Goal: Transaction & Acquisition: Book appointment/travel/reservation

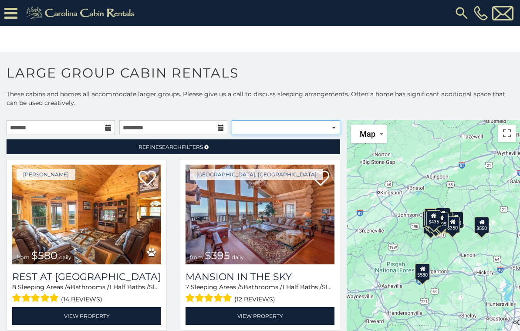
click at [272, 132] on select "**********" at bounding box center [285, 127] width 108 height 15
select select "**********"
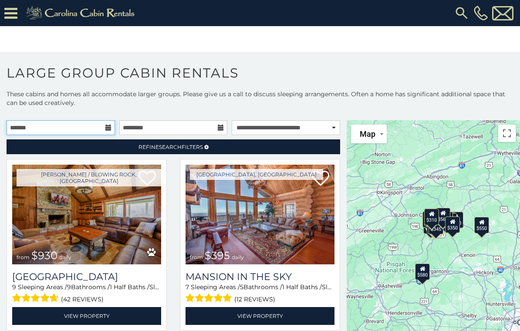
click at [103, 128] on input "text" at bounding box center [61, 127] width 108 height 15
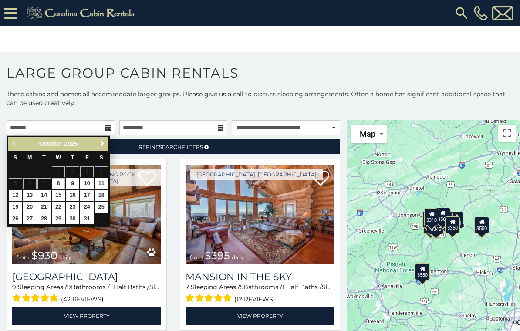
click at [99, 145] on span "Next" at bounding box center [102, 143] width 7 height 7
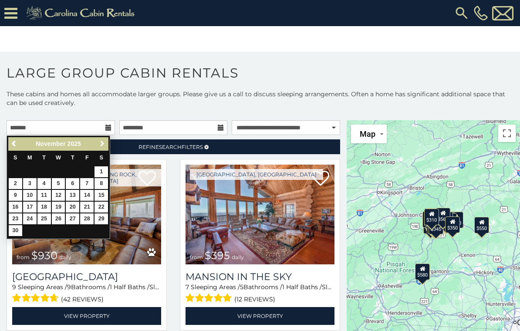
click at [97, 140] on link "Next" at bounding box center [102, 143] width 11 height 11
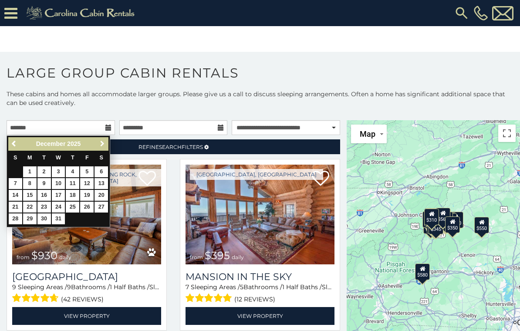
click at [97, 141] on link "Next" at bounding box center [102, 143] width 11 height 11
click at [99, 143] on span "Next" at bounding box center [102, 143] width 7 height 7
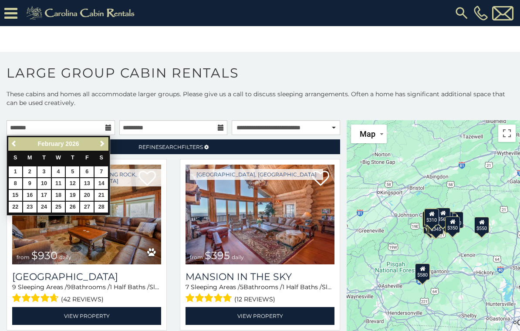
click at [100, 144] on span "Next" at bounding box center [102, 143] width 7 height 7
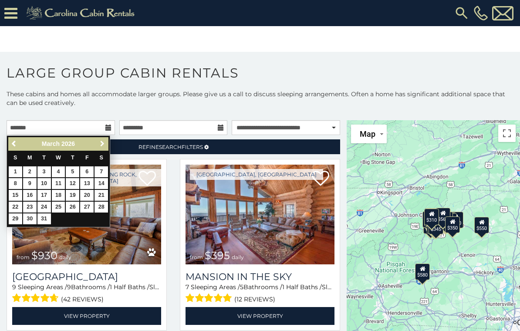
click at [99, 142] on span "Next" at bounding box center [102, 143] width 7 height 7
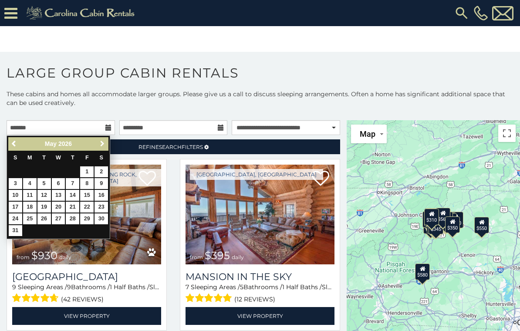
click at [97, 141] on link "Next" at bounding box center [102, 143] width 11 height 11
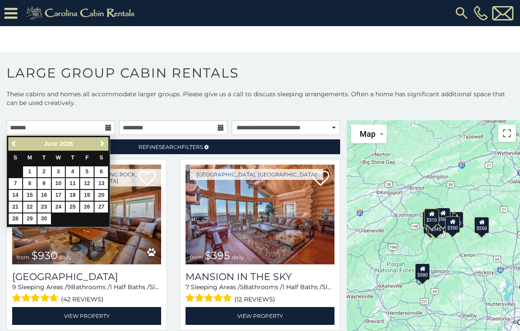
click at [90, 193] on link "19" at bounding box center [86, 195] width 13 height 11
type input "**********"
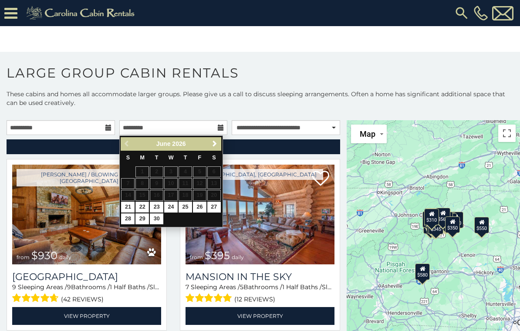
click at [142, 206] on link "22" at bounding box center [141, 206] width 13 height 11
type input "**********"
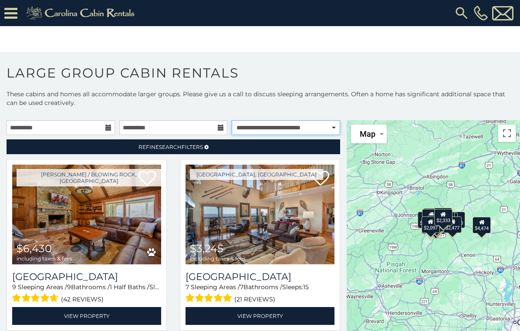
click at [289, 129] on select "**********" at bounding box center [285, 127] width 108 height 15
click at [80, 238] on img at bounding box center [86, 214] width 149 height 100
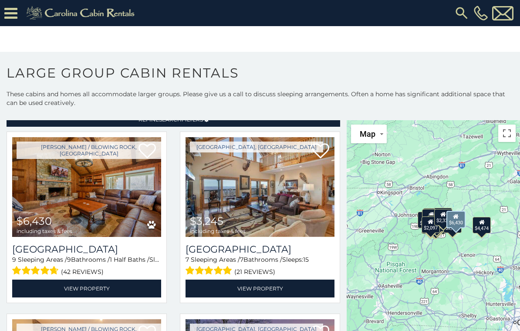
scroll to position [48, 0]
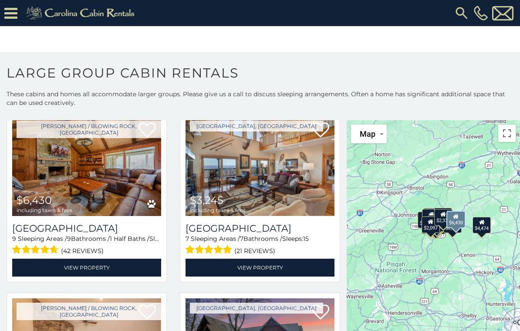
click at [42, 181] on img at bounding box center [86, 166] width 149 height 100
click at [150, 130] on icon at bounding box center [146, 129] width 17 height 17
click at [64, 134] on img at bounding box center [86, 166] width 149 height 100
click at [61, 187] on img at bounding box center [86, 166] width 149 height 100
click at [58, 231] on h3 "[GEOGRAPHIC_DATA]" at bounding box center [86, 228] width 149 height 12
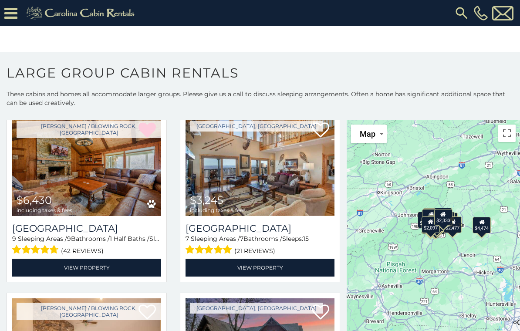
click at [56, 234] on h3 "[GEOGRAPHIC_DATA]" at bounding box center [86, 228] width 149 height 12
click at [42, 248] on span at bounding box center [34, 249] width 44 height 13
click at [102, 261] on link "View Property" at bounding box center [86, 267] width 149 height 18
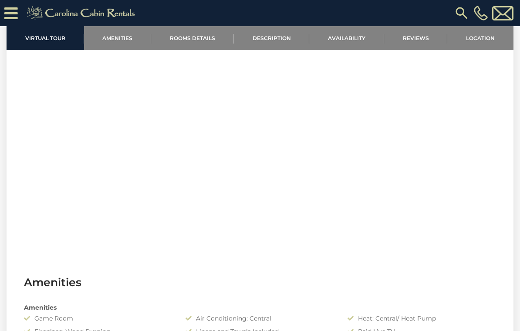
scroll to position [357, 0]
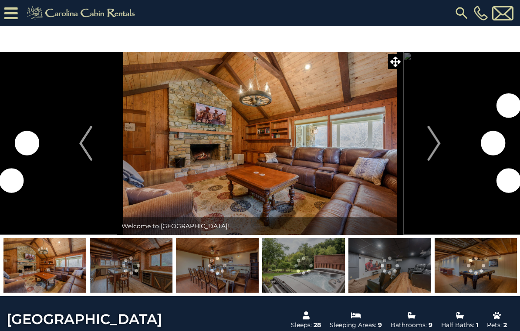
click at [424, 157] on button "Next" at bounding box center [434, 143] width 63 height 183
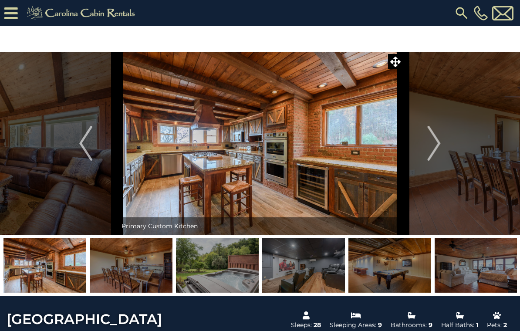
click at [430, 150] on img "Next" at bounding box center [433, 143] width 13 height 35
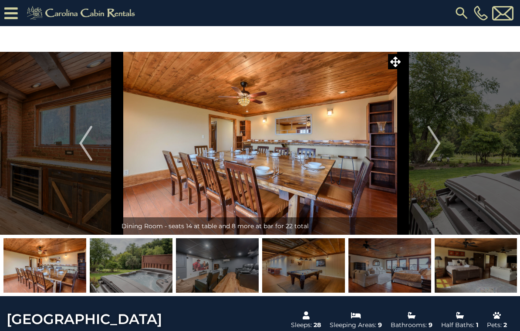
click at [430, 143] on img "Next" at bounding box center [433, 143] width 13 height 35
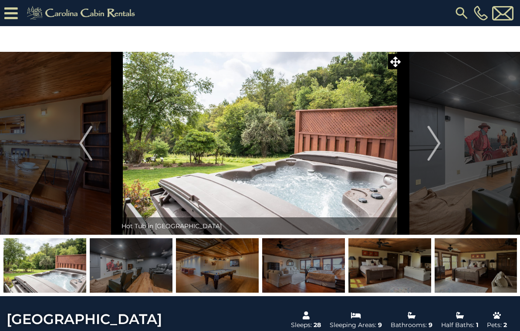
click at [436, 142] on img "Next" at bounding box center [433, 143] width 13 height 35
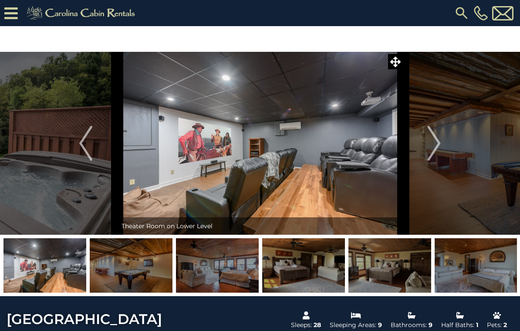
click at [436, 145] on img "Next" at bounding box center [433, 143] width 13 height 35
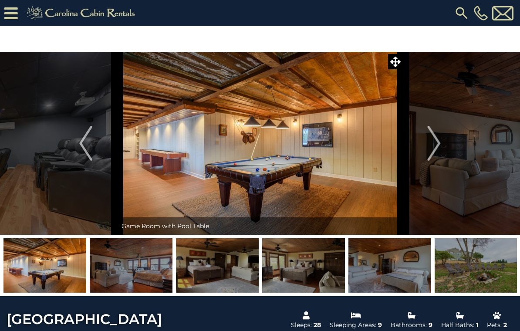
click at [433, 149] on img "Next" at bounding box center [433, 143] width 13 height 35
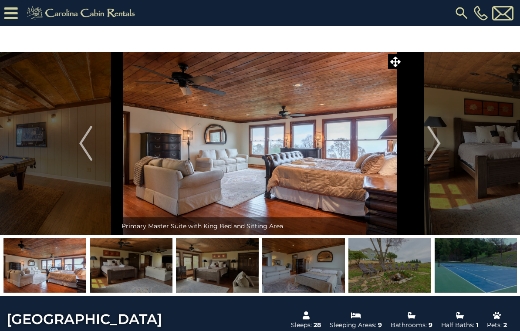
click at [436, 146] on img "Next" at bounding box center [433, 143] width 13 height 35
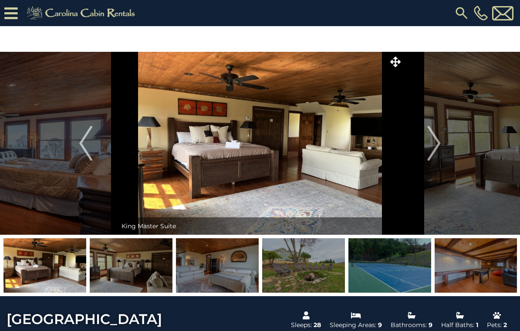
click at [434, 149] on img "Next" at bounding box center [433, 143] width 13 height 35
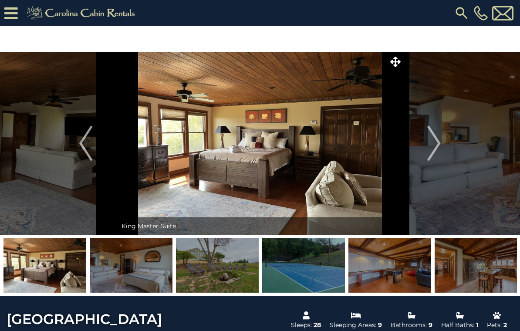
click at [436, 147] on img "Next" at bounding box center [433, 143] width 13 height 35
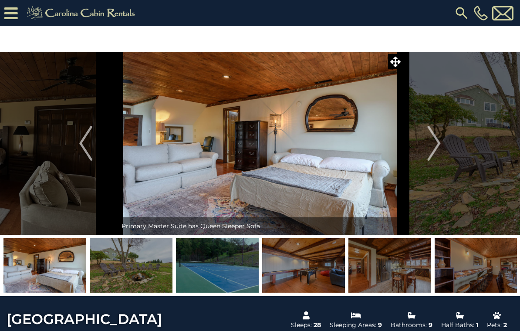
click at [434, 147] on img "Next" at bounding box center [433, 143] width 13 height 35
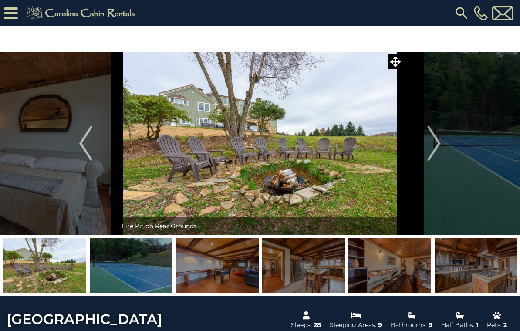
click at [436, 145] on img "Next" at bounding box center [433, 143] width 13 height 35
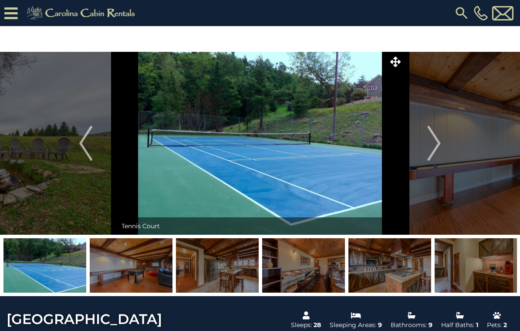
click at [435, 146] on img "Next" at bounding box center [433, 143] width 13 height 35
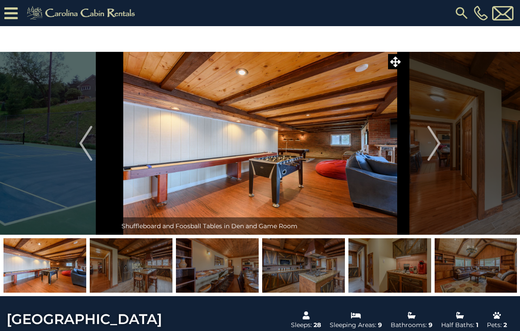
click at [439, 144] on img "Next" at bounding box center [433, 143] width 13 height 35
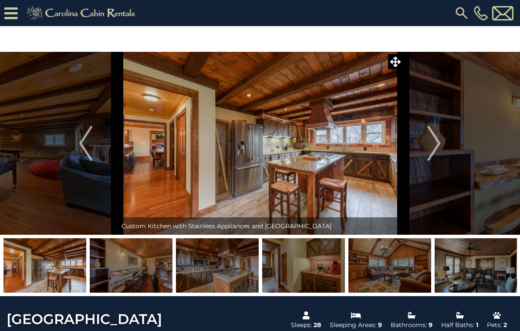
click at [439, 144] on img "Next" at bounding box center [433, 143] width 13 height 35
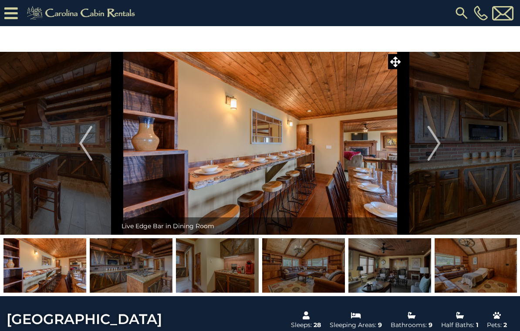
click at [439, 144] on img "Next" at bounding box center [433, 143] width 13 height 35
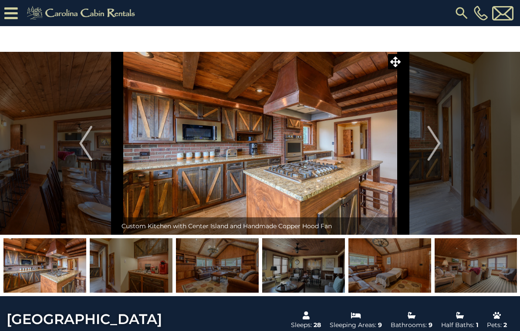
click at [438, 145] on img "Next" at bounding box center [433, 143] width 13 height 35
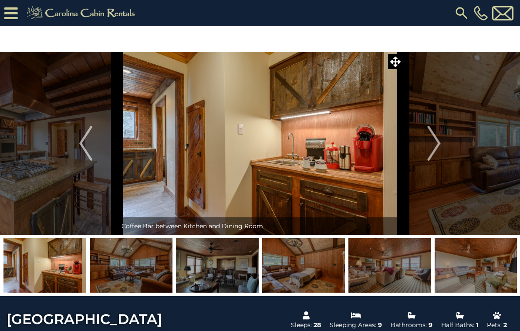
click at [436, 145] on img "Next" at bounding box center [433, 143] width 13 height 35
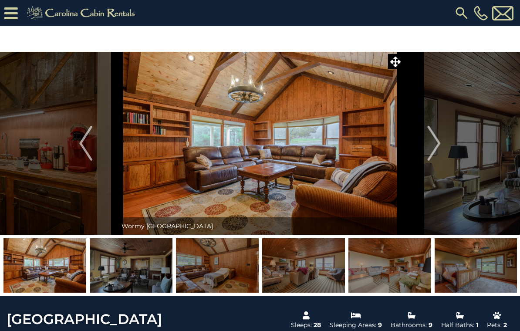
click at [436, 147] on img "Next" at bounding box center [433, 143] width 13 height 35
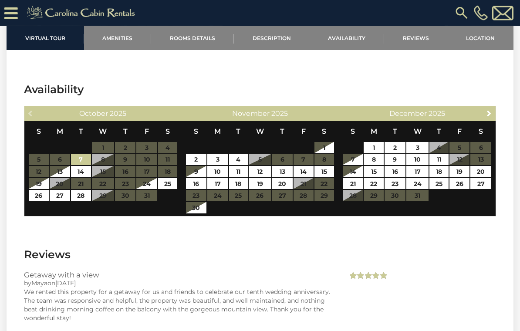
scroll to position [3352, 0]
click at [489, 117] on span "Next" at bounding box center [488, 113] width 7 height 7
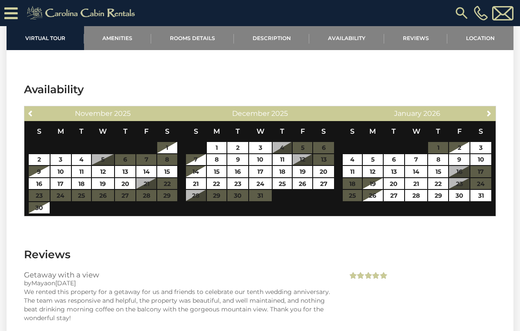
click at [486, 117] on span "Next" at bounding box center [488, 113] width 7 height 7
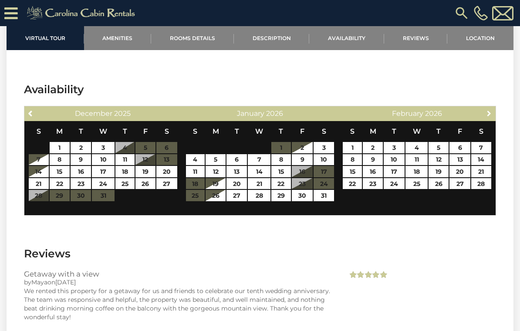
click at [487, 117] on span "Next" at bounding box center [488, 113] width 7 height 7
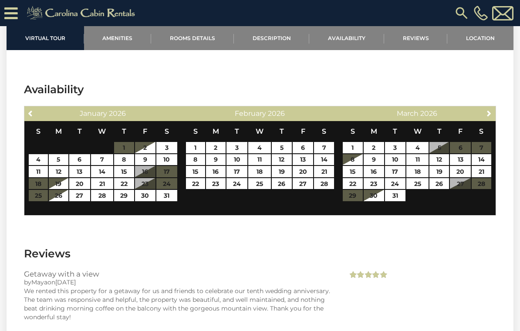
click at [485, 118] on link "Next" at bounding box center [488, 112] width 11 height 11
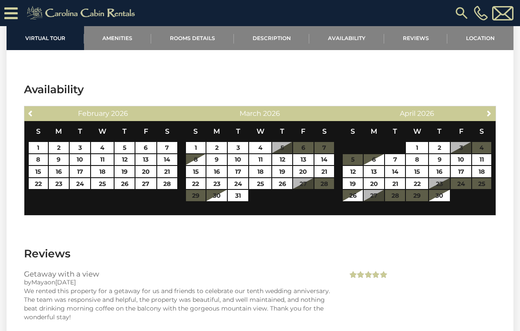
click at [488, 117] on span "Next" at bounding box center [488, 113] width 7 height 7
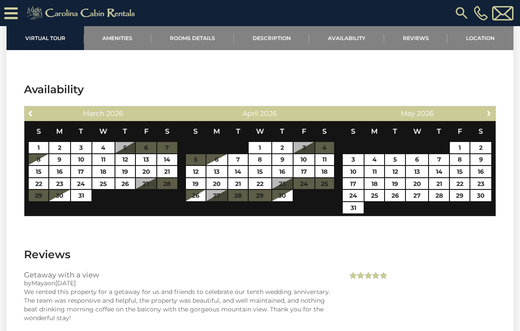
click at [489, 117] on span "Next" at bounding box center [488, 113] width 7 height 7
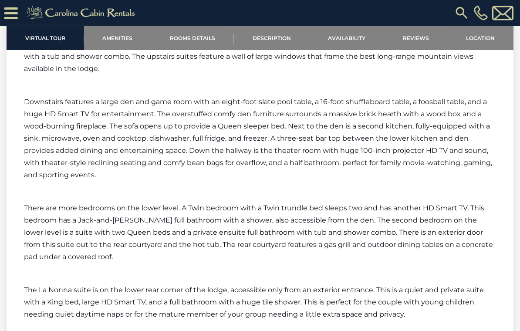
click at [118, 40] on link "Amenities" at bounding box center [117, 38] width 67 height 24
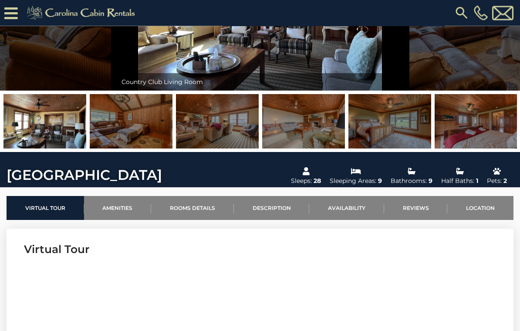
scroll to position [0, 0]
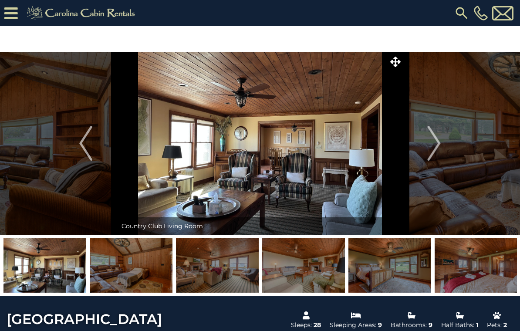
click at [427, 148] on button "Next" at bounding box center [434, 143] width 63 height 183
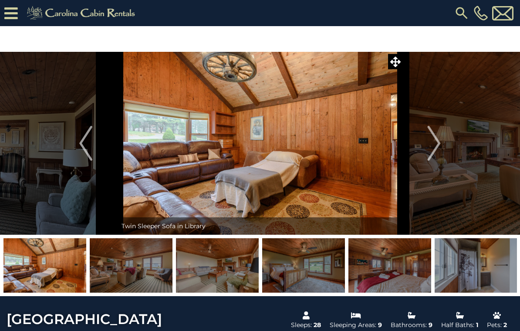
click at [433, 145] on img "Next" at bounding box center [433, 143] width 13 height 35
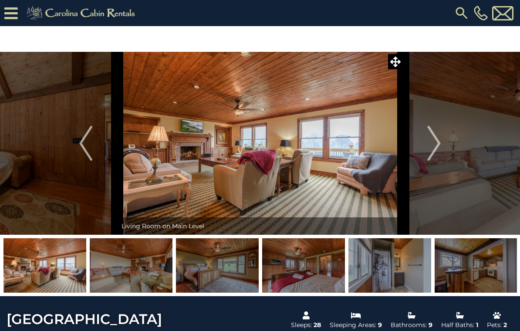
click at [431, 146] on img "Next" at bounding box center [433, 143] width 13 height 35
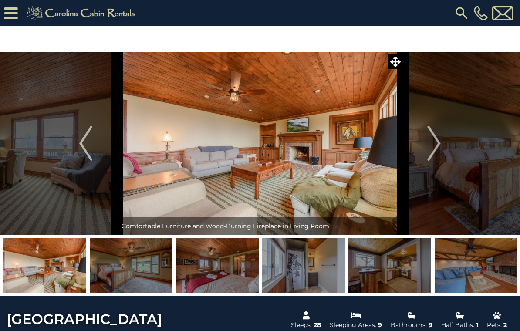
click at [430, 147] on img "Next" at bounding box center [433, 143] width 13 height 35
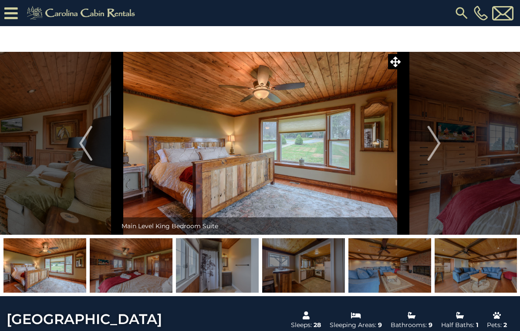
click at [430, 146] on img "Next" at bounding box center [433, 143] width 13 height 35
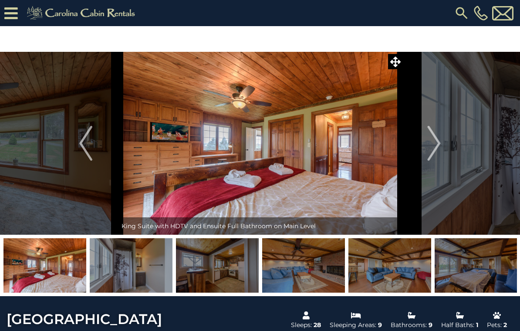
click at [428, 148] on img "Next" at bounding box center [433, 143] width 13 height 35
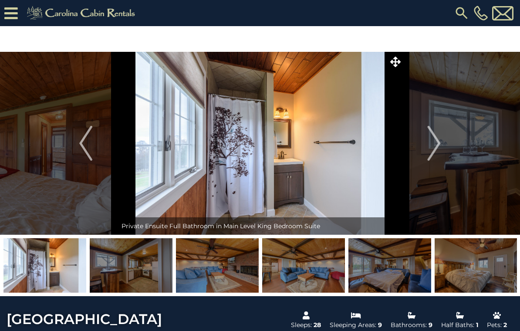
click at [429, 146] on img "Next" at bounding box center [433, 143] width 13 height 35
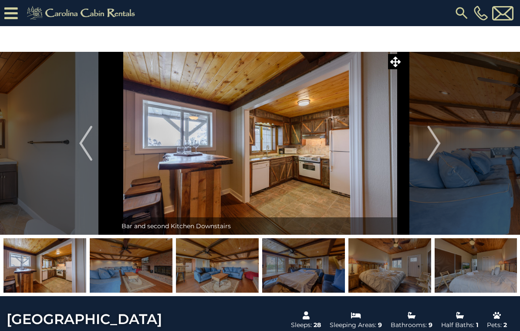
click at [426, 148] on button "Next" at bounding box center [434, 143] width 63 height 183
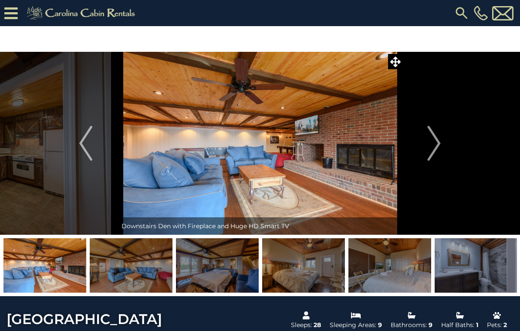
click at [425, 149] on button "Next" at bounding box center [434, 143] width 63 height 183
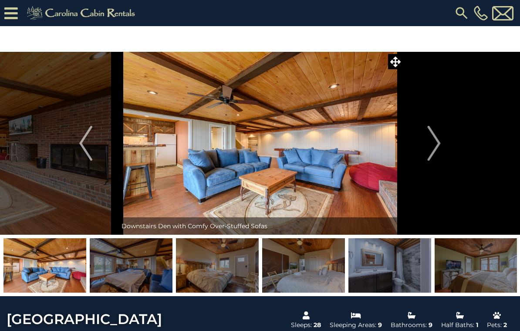
click at [424, 150] on button "Next" at bounding box center [434, 143] width 63 height 183
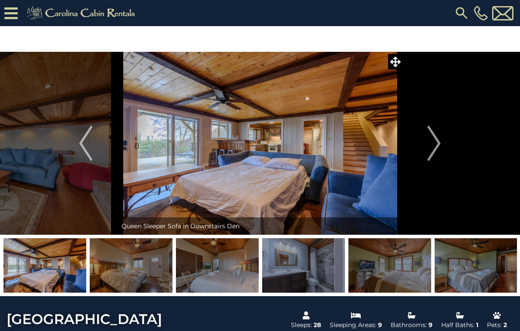
click at [426, 148] on button "Next" at bounding box center [434, 143] width 63 height 183
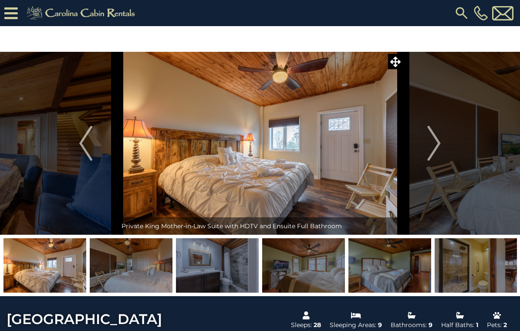
click at [426, 147] on button "Next" at bounding box center [434, 143] width 63 height 183
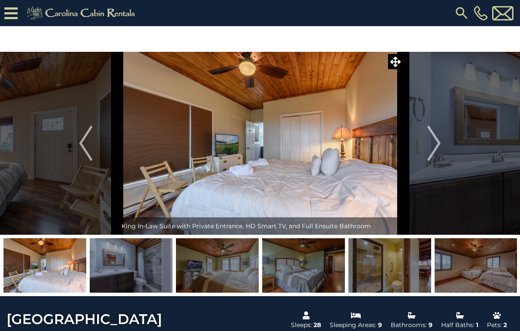
click at [425, 148] on button "Next" at bounding box center [434, 143] width 63 height 183
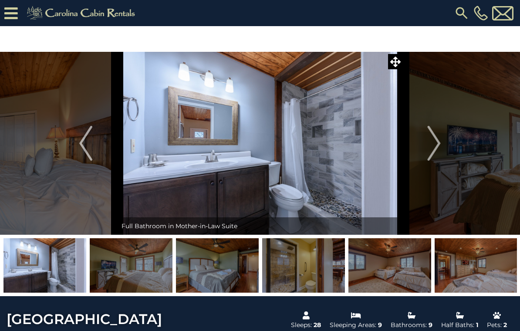
click at [424, 149] on button "Next" at bounding box center [434, 143] width 63 height 183
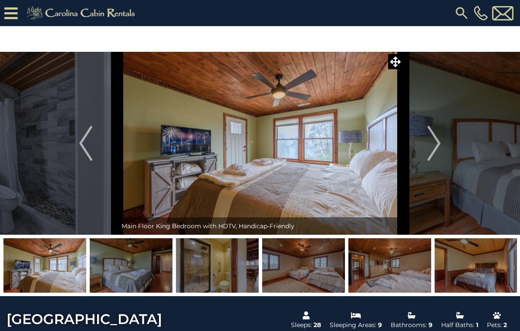
click at [423, 149] on button "Next" at bounding box center [434, 143] width 63 height 183
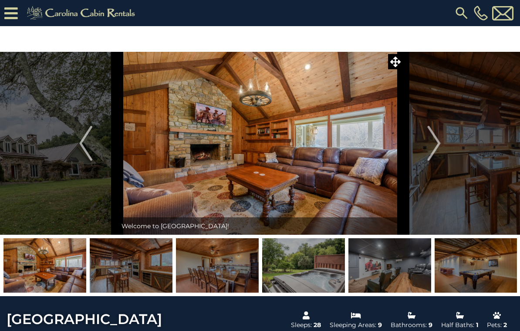
click at [454, 11] on img at bounding box center [461, 13] width 16 height 16
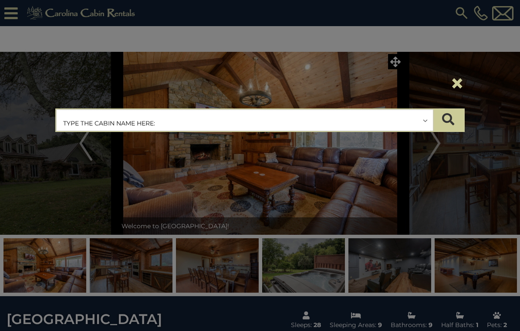
click at [54, 181] on div "**********" at bounding box center [260, 165] width 520 height 331
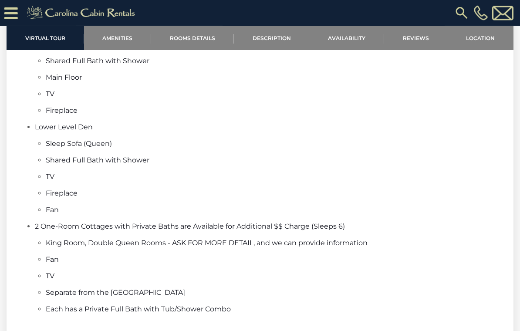
scroll to position [1477, 0]
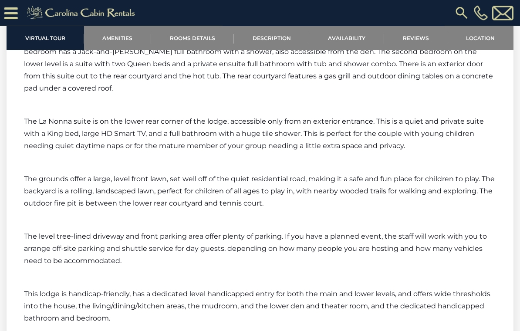
click at [120, 34] on link "Amenities" at bounding box center [117, 38] width 67 height 24
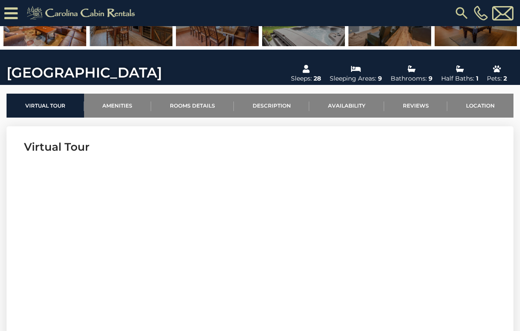
scroll to position [0, 0]
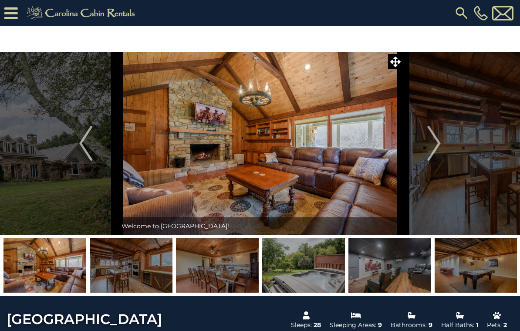
click at [8, 13] on icon at bounding box center [10, 13] width 13 height 15
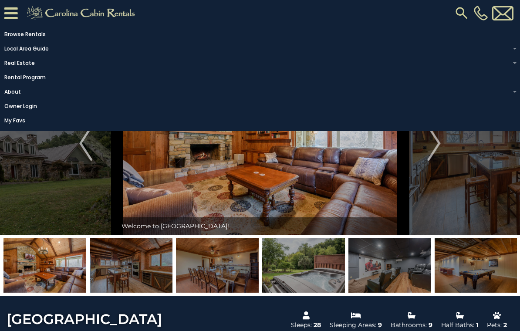
click at [185, 188] on img at bounding box center [260, 143] width 286 height 183
click at [80, 194] on button "Previous" at bounding box center [85, 143] width 63 height 183
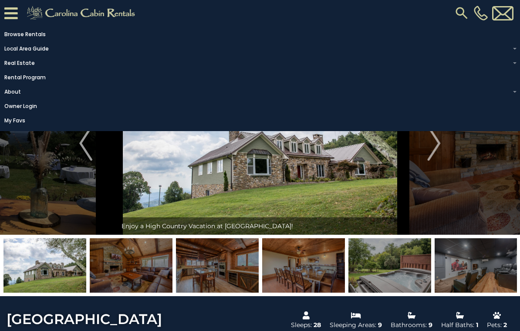
click at [5, 8] on icon at bounding box center [10, 13] width 13 height 15
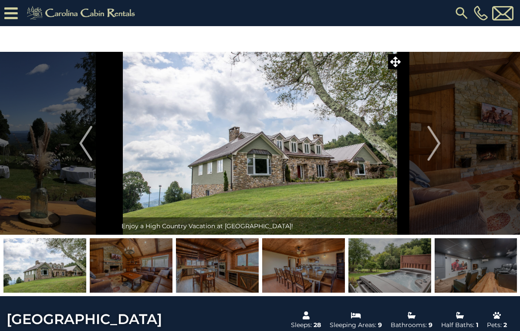
click at [16, 13] on icon at bounding box center [10, 13] width 13 height 15
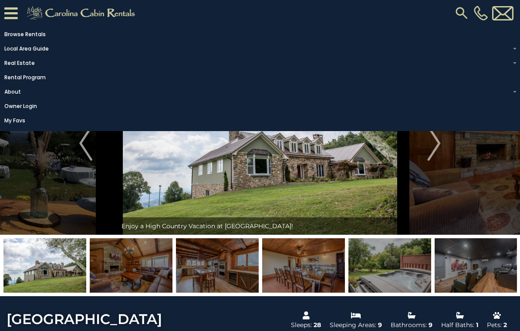
click at [62, 194] on button "Previous" at bounding box center [85, 143] width 63 height 183
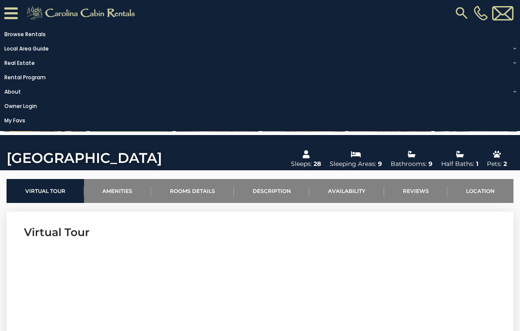
scroll to position [114, 0]
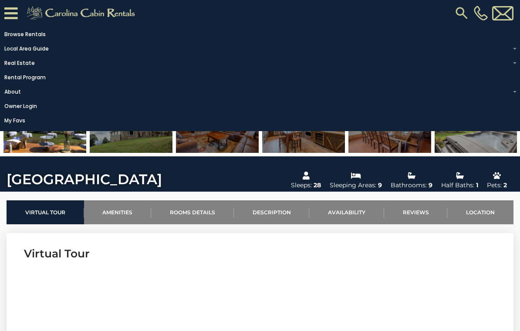
click at [348, 215] on link "Availability" at bounding box center [346, 212] width 75 height 24
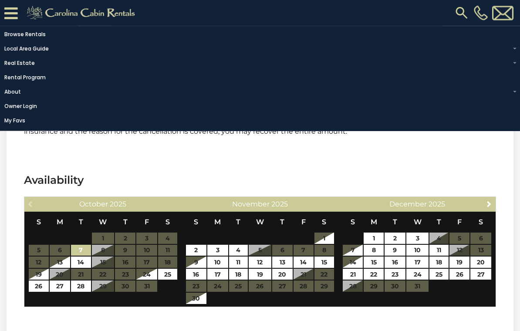
scroll to position [3262, 0]
click at [489, 207] on span "Next" at bounding box center [488, 203] width 7 height 7
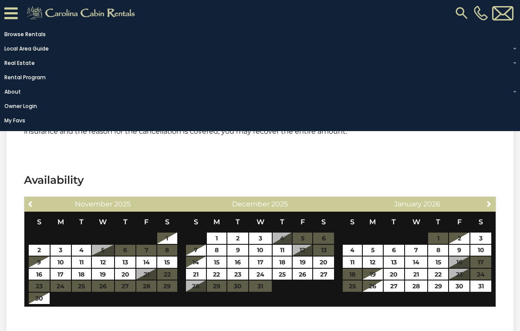
click at [488, 207] on span "Next" at bounding box center [488, 203] width 7 height 7
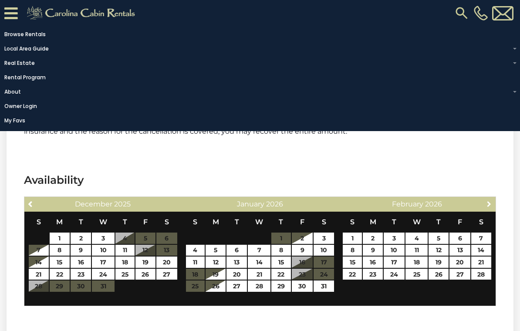
click at [489, 207] on span "Next" at bounding box center [488, 203] width 7 height 7
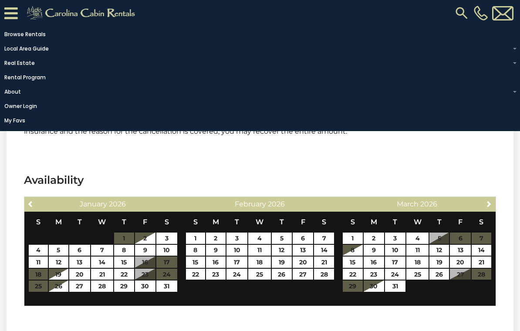
click at [489, 207] on span "Next" at bounding box center [488, 203] width 7 height 7
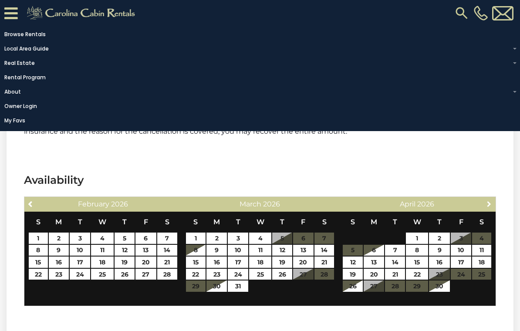
click at [490, 207] on span "Next" at bounding box center [488, 203] width 7 height 7
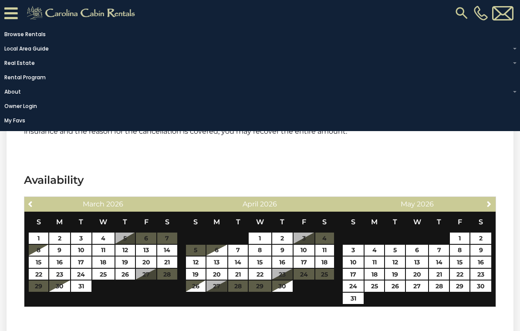
click at [492, 207] on span "Next" at bounding box center [488, 203] width 7 height 7
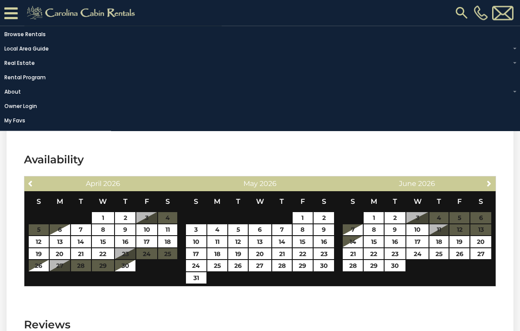
scroll to position [3282, 0]
click at [460, 259] on link "26" at bounding box center [459, 253] width 20 height 11
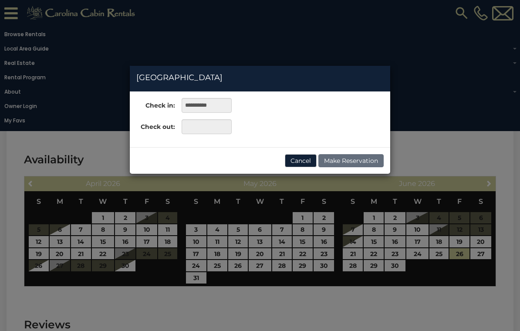
click at [353, 277] on div "**********" at bounding box center [260, 165] width 520 height 331
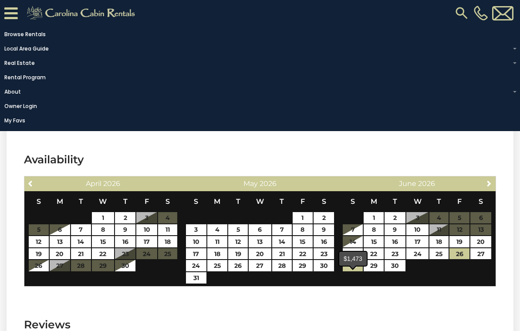
click at [355, 271] on link "28" at bounding box center [352, 265] width 20 height 11
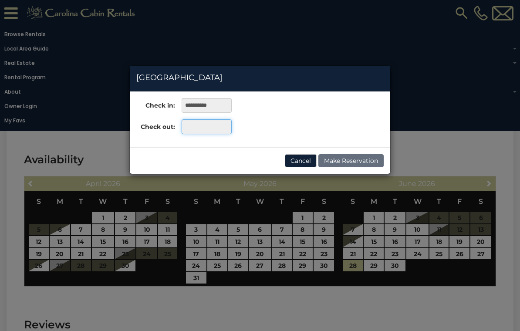
click at [204, 124] on input "text" at bounding box center [206, 126] width 50 height 15
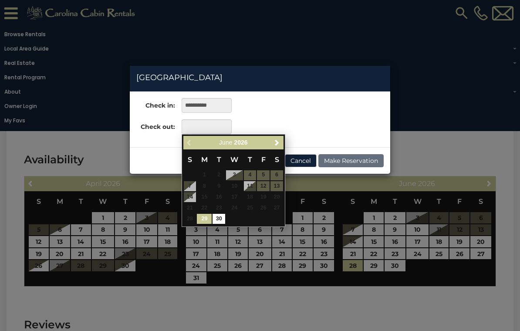
click at [352, 280] on div "**********" at bounding box center [260, 165] width 520 height 331
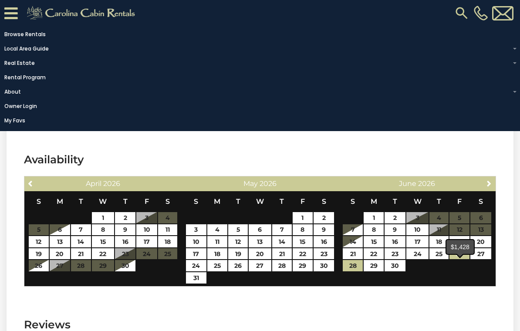
click at [455, 259] on link "26" at bounding box center [459, 253] width 20 height 11
type input "**********"
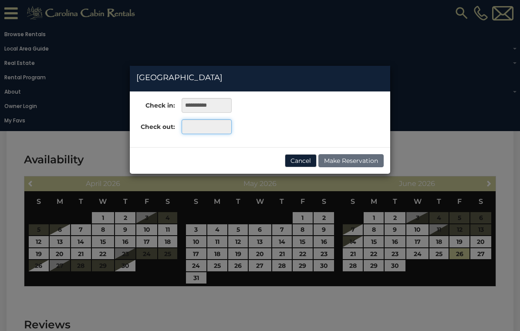
click at [205, 126] on input "text" at bounding box center [206, 126] width 50 height 15
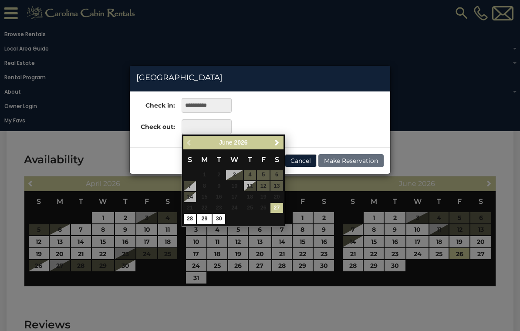
click at [188, 214] on link "28" at bounding box center [190, 219] width 13 height 10
type input "**********"
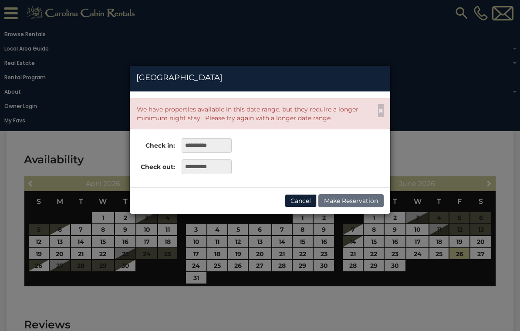
click at [460, 265] on div "**********" at bounding box center [260, 165] width 520 height 331
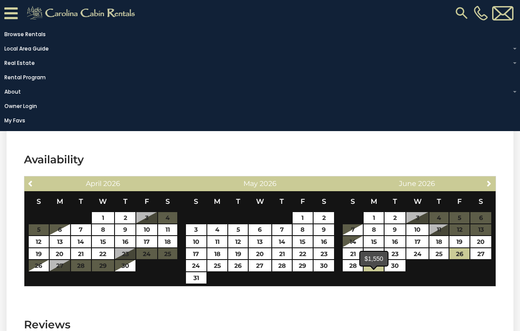
click at [369, 271] on link "29" at bounding box center [373, 265] width 20 height 11
type input "**********"
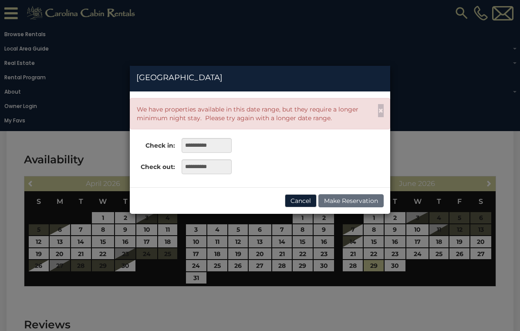
click at [250, 159] on div "**********" at bounding box center [260, 139] width 260 height 83
click at [461, 266] on div "**********" at bounding box center [260, 165] width 520 height 331
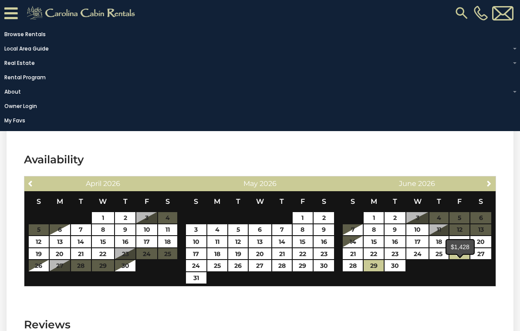
click at [461, 259] on link "26" at bounding box center [459, 253] width 20 height 11
type input "**********"
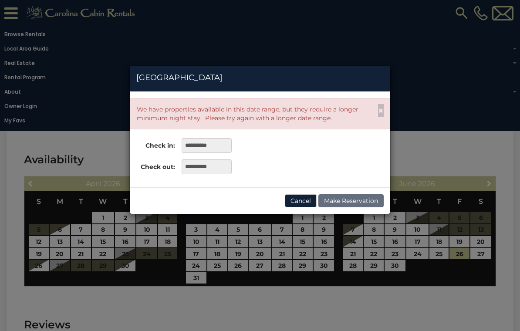
click at [367, 277] on div "**********" at bounding box center [260, 165] width 520 height 331
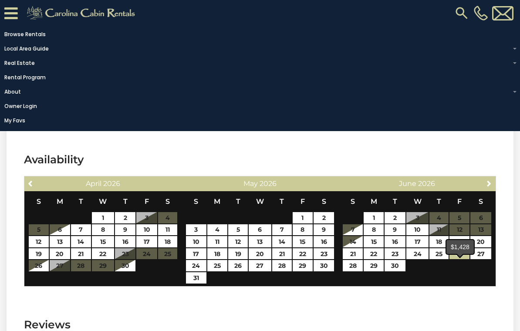
click at [460, 259] on link "26" at bounding box center [459, 253] width 20 height 11
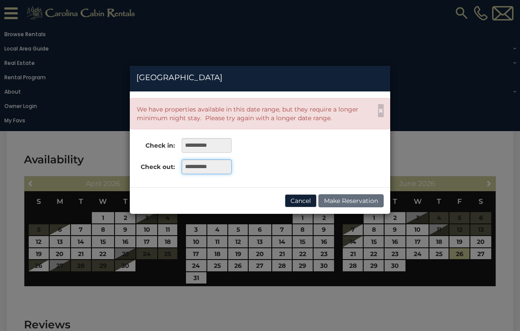
click at [210, 168] on input "**********" at bounding box center [206, 166] width 50 height 15
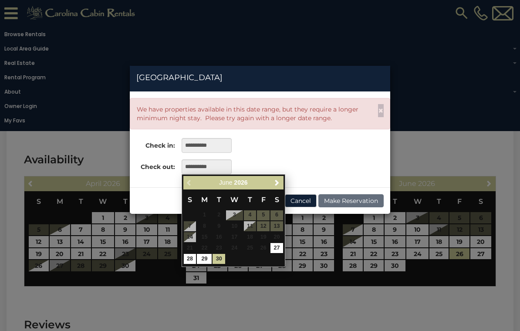
click at [201, 258] on link "29" at bounding box center [204, 259] width 15 height 10
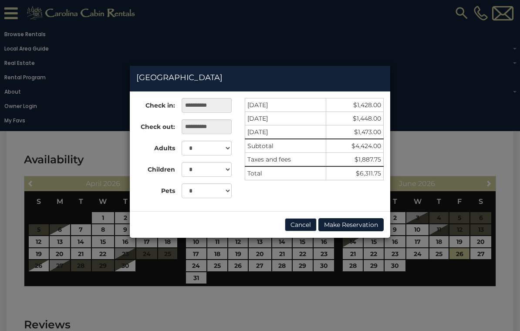
click at [304, 225] on button "Cancel" at bounding box center [301, 224] width 32 height 13
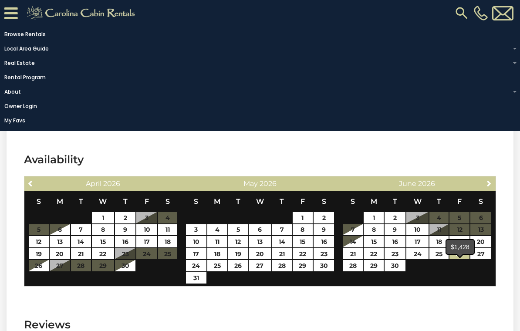
click at [459, 259] on link "26" at bounding box center [459, 253] width 20 height 11
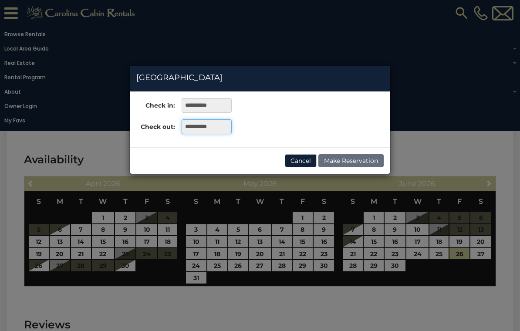
click at [213, 127] on input "**********" at bounding box center [206, 126] width 50 height 15
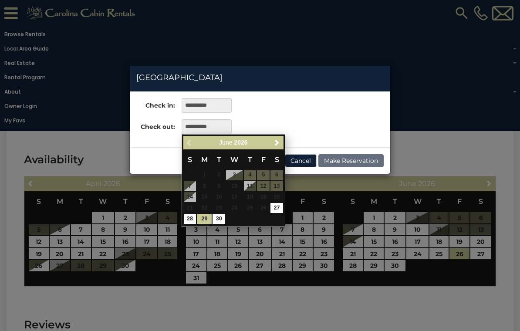
click at [188, 219] on link "28" at bounding box center [190, 219] width 13 height 10
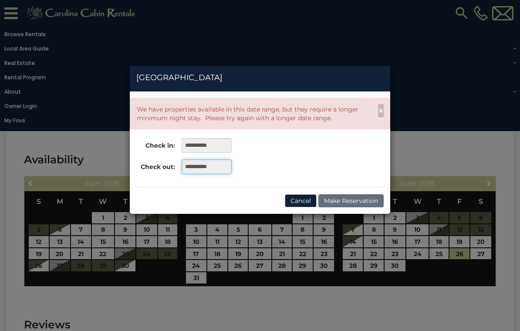
click at [218, 164] on input "**********" at bounding box center [206, 166] width 50 height 15
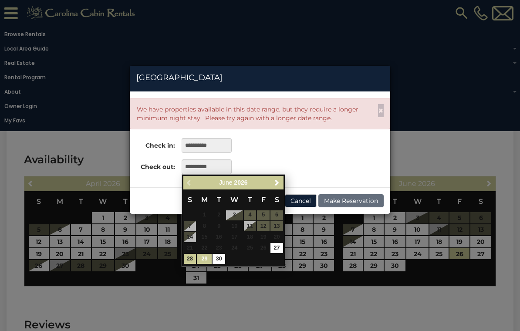
click at [203, 259] on link "29" at bounding box center [204, 259] width 15 height 10
type input "**********"
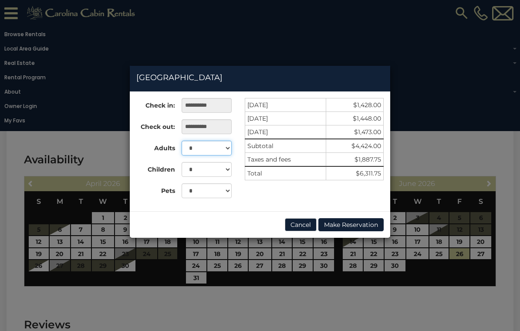
click at [205, 149] on select "* * * * * * * * * ** ** ** ** ** ** ** ** ** ** ** ** ** ** ** ** ** ** **" at bounding box center [206, 148] width 50 height 15
click at [13, 17] on div "**********" at bounding box center [260, 165] width 520 height 331
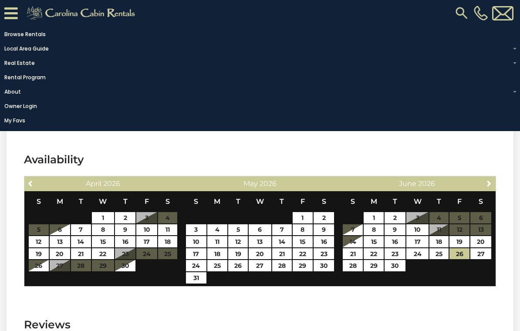
click at [10, 13] on icon at bounding box center [10, 13] width 13 height 15
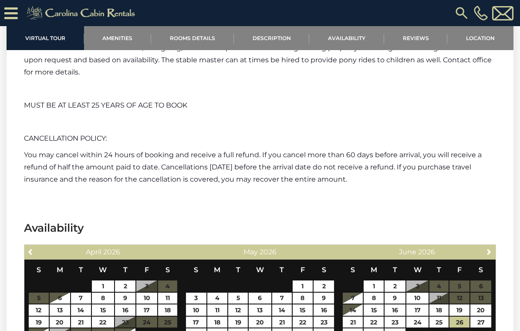
scroll to position [3227, 0]
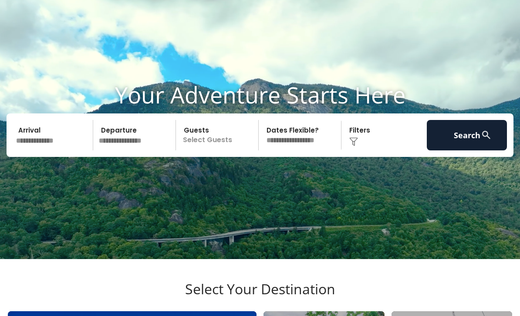
scroll to position [27, 0]
click at [46, 151] on input "text" at bounding box center [53, 135] width 80 height 30
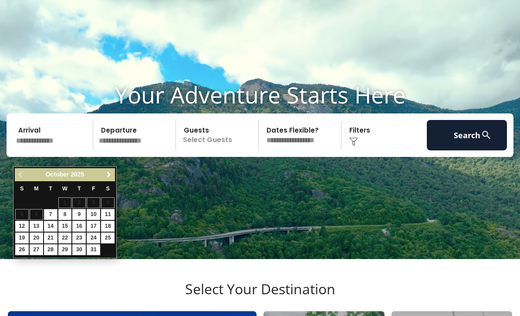
click at [104, 176] on link "Next" at bounding box center [108, 175] width 11 height 11
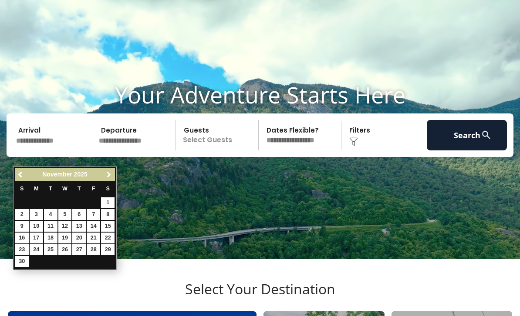
click at [108, 176] on span "Next" at bounding box center [108, 174] width 7 height 7
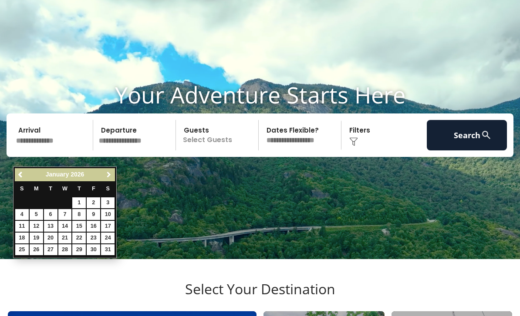
click at [104, 174] on link "Next" at bounding box center [108, 175] width 11 height 11
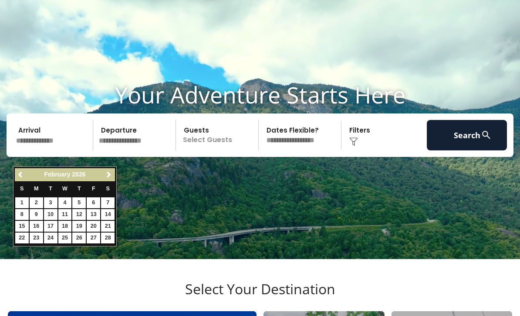
click at [101, 173] on div "February 2026" at bounding box center [65, 174] width 72 height 11
click at [99, 173] on div "February 2026" at bounding box center [65, 174] width 72 height 11
click at [108, 176] on span "Next" at bounding box center [108, 174] width 7 height 7
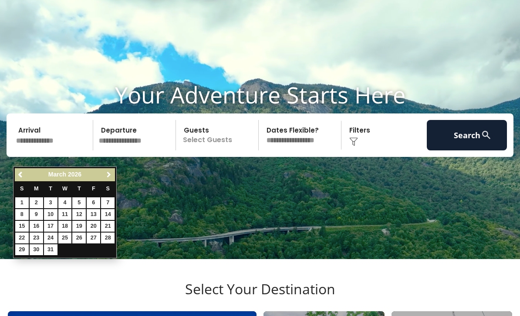
click at [106, 177] on span "Next" at bounding box center [108, 174] width 7 height 7
click at [105, 176] on span "Next" at bounding box center [108, 174] width 7 height 7
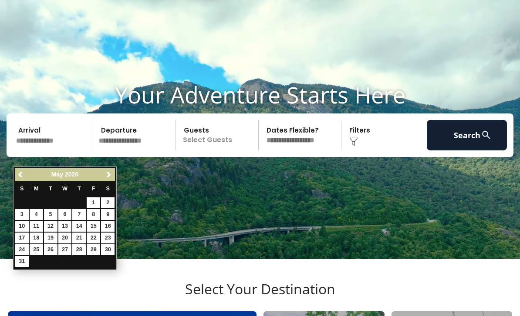
click at [103, 176] on link "Next" at bounding box center [108, 175] width 11 height 11
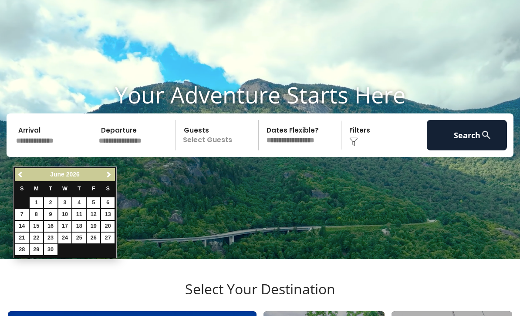
click at [104, 176] on link "Next" at bounding box center [108, 175] width 11 height 11
click at [21, 178] on span "Previous" at bounding box center [20, 174] width 7 height 7
click at [95, 240] on link "26" at bounding box center [93, 238] width 13 height 11
type input "*******"
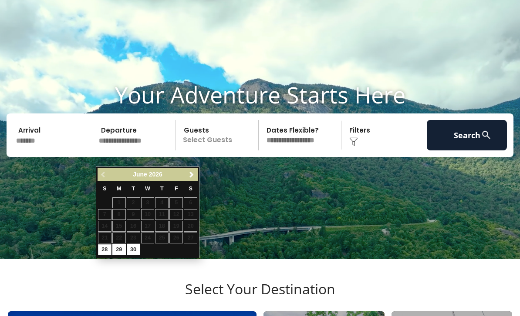
click at [116, 252] on link "29" at bounding box center [118, 250] width 13 height 11
type input "*******"
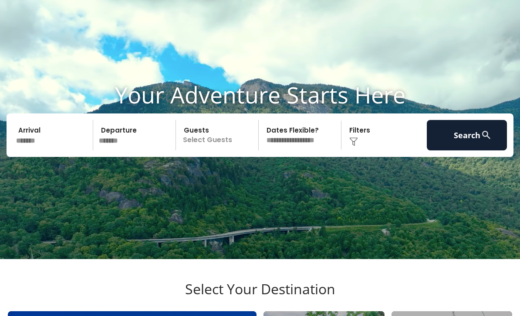
click at [222, 151] on p "Select Guests" at bounding box center [218, 135] width 80 height 30
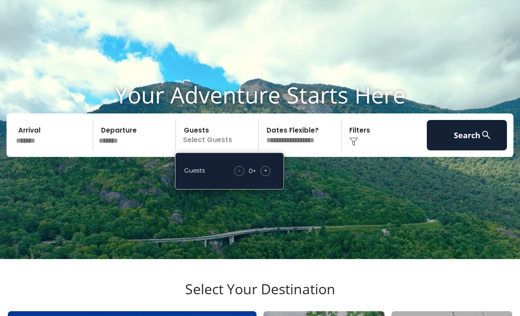
click at [270, 176] on div "- 0 + +" at bounding box center [252, 171] width 45 height 10
click at [265, 175] on span "+" at bounding box center [265, 170] width 3 height 9
click at [262, 176] on div "+" at bounding box center [265, 171] width 10 height 10
click at [265, 175] on span "+" at bounding box center [265, 170] width 3 height 9
click at [266, 175] on span "+" at bounding box center [265, 170] width 3 height 9
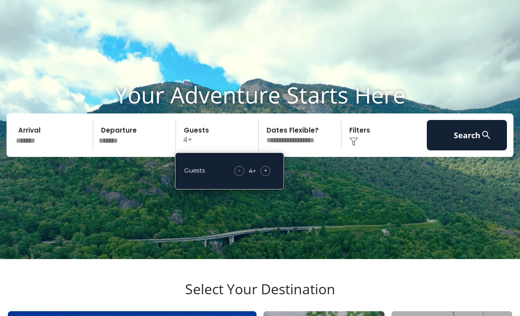
click at [266, 175] on span "+" at bounding box center [265, 170] width 3 height 9
click at [267, 176] on div "+" at bounding box center [265, 171] width 10 height 10
click at [268, 176] on div "+" at bounding box center [265, 171] width 10 height 10
click at [267, 176] on div "+" at bounding box center [265, 171] width 10 height 10
click at [272, 176] on div "- 8 + +" at bounding box center [252, 171] width 45 height 10
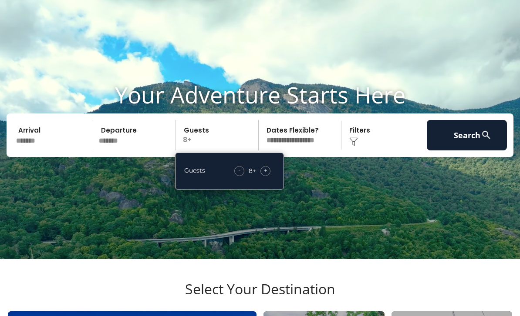
click at [268, 176] on div "+" at bounding box center [265, 171] width 10 height 10
click at [267, 176] on div "+" at bounding box center [265, 171] width 10 height 10
click at [266, 175] on span "+" at bounding box center [265, 170] width 3 height 9
click at [267, 175] on span "+" at bounding box center [265, 170] width 3 height 9
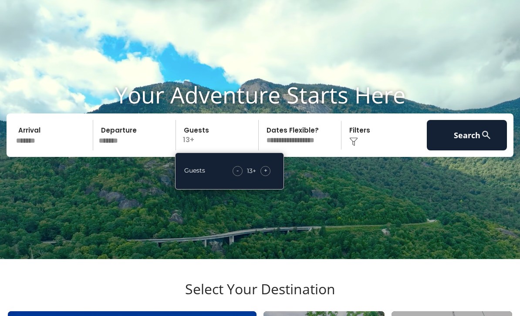
click at [270, 176] on div "+" at bounding box center [265, 171] width 10 height 10
click at [267, 175] on span "+" at bounding box center [265, 170] width 3 height 9
click at [268, 176] on div "+" at bounding box center [265, 171] width 10 height 10
click at [269, 176] on div "+" at bounding box center [265, 171] width 10 height 10
click at [270, 176] on div "+" at bounding box center [265, 171] width 10 height 10
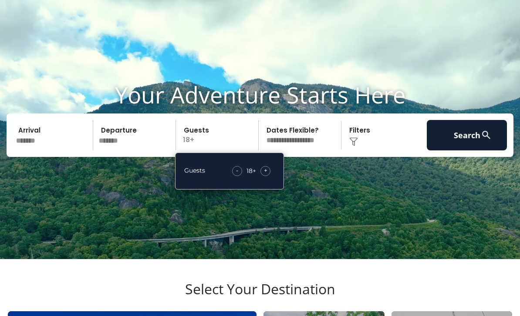
click at [269, 176] on div "+" at bounding box center [265, 171] width 10 height 10
click at [268, 176] on div "+" at bounding box center [265, 171] width 10 height 10
click at [269, 176] on div "+" at bounding box center [265, 171] width 10 height 10
click at [362, 151] on div "Click to Choose" at bounding box center [384, 135] width 80 height 30
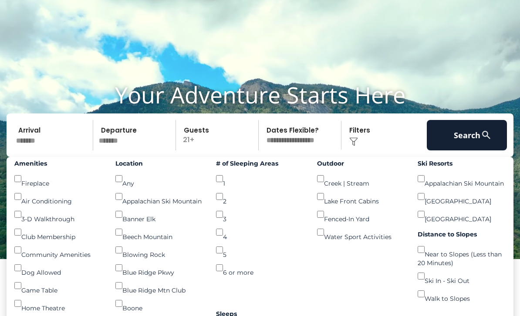
click at [474, 151] on button "Search" at bounding box center [466, 135] width 80 height 30
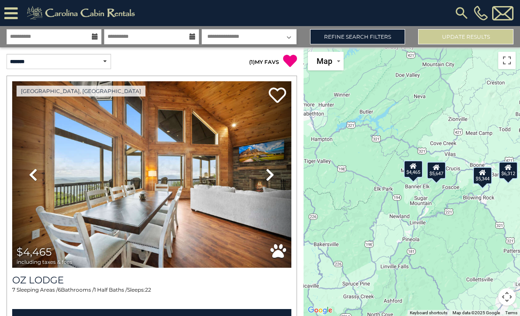
click at [285, 58] on icon at bounding box center [290, 61] width 14 height 14
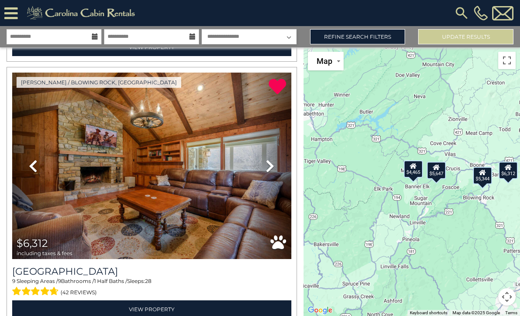
scroll to position [797, 0]
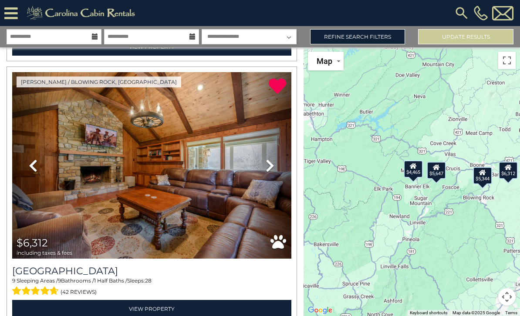
click at [111, 207] on img at bounding box center [151, 165] width 279 height 187
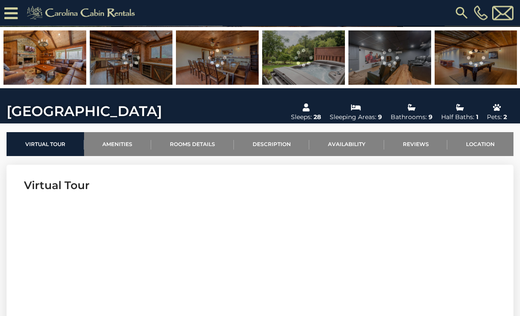
scroll to position [181, 0]
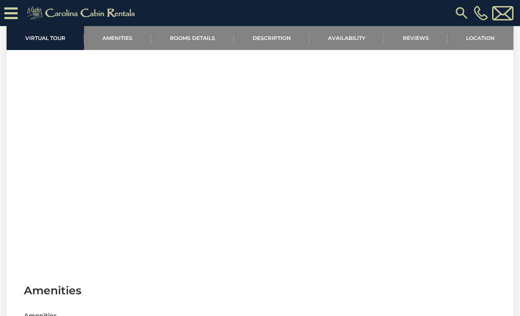
scroll to position [362, 0]
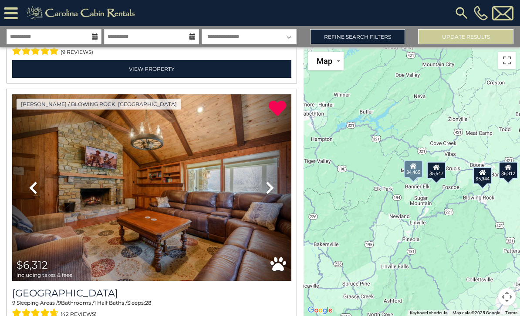
scroll to position [775, 0]
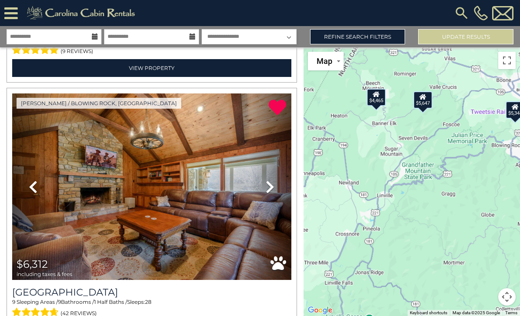
click at [202, 209] on img at bounding box center [151, 187] width 279 height 187
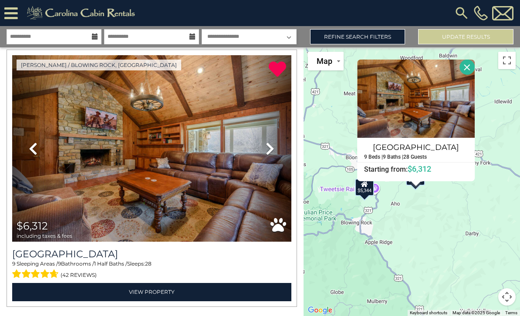
scroll to position [813, 0]
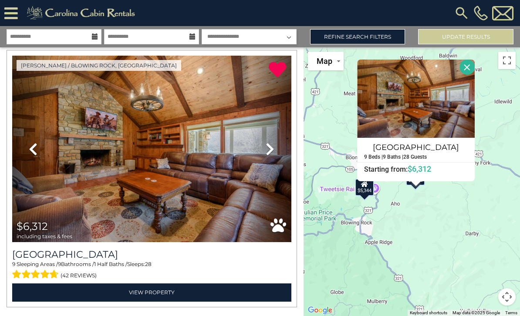
click at [178, 293] on link "View Property" at bounding box center [151, 293] width 279 height 18
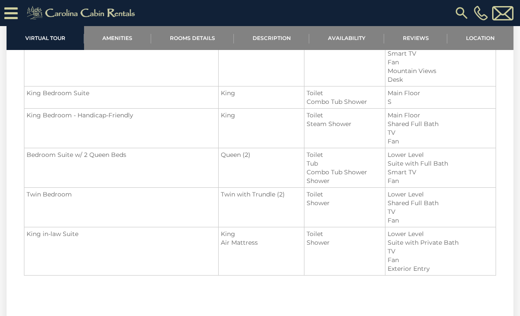
scroll to position [1141, 0]
click at [500, 243] on section "Room Details Room Beds Baths Features Primary King Master Suite w/ Queen Sleepe…" at bounding box center [260, 73] width 507 height 460
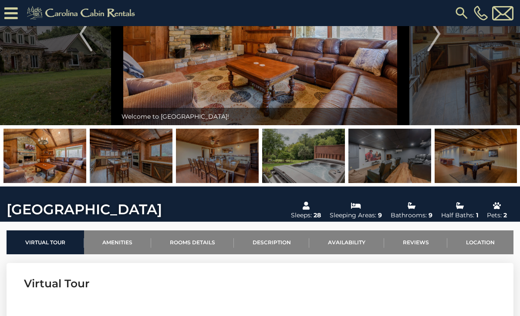
click at [423, 245] on link "Reviews" at bounding box center [416, 243] width 64 height 24
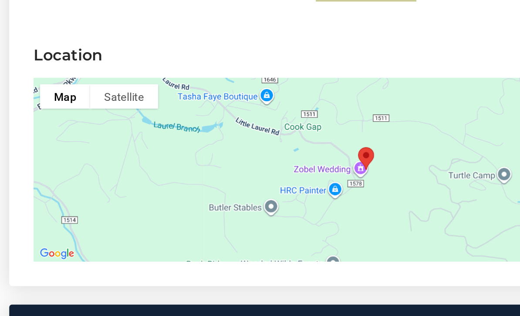
scroll to position [3842, 0]
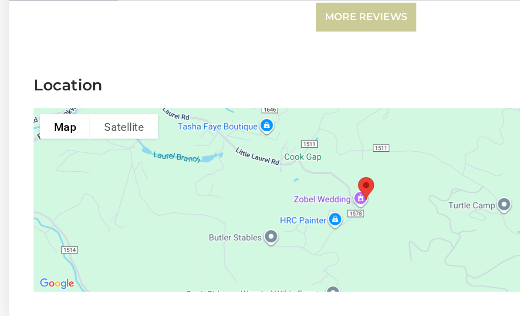
click at [250, 52] on link "More Reviews" at bounding box center [259, 62] width 71 height 20
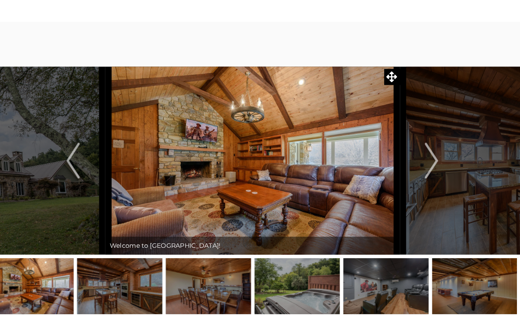
scroll to position [0, 0]
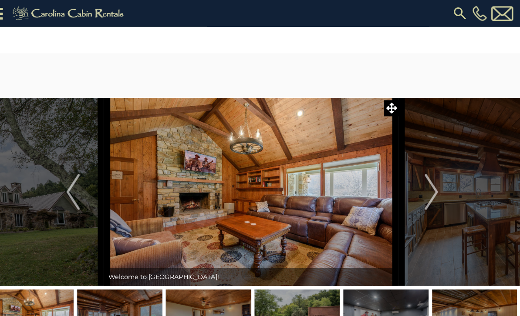
click at [116, 166] on img at bounding box center [259, 186] width 286 height 183
click at [79, 191] on img "Previous" at bounding box center [85, 186] width 13 height 35
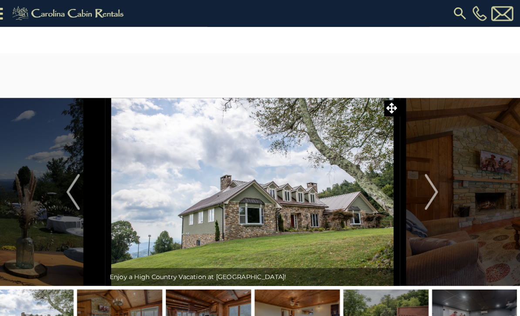
click at [78, 200] on button "Previous" at bounding box center [85, 186] width 63 height 183
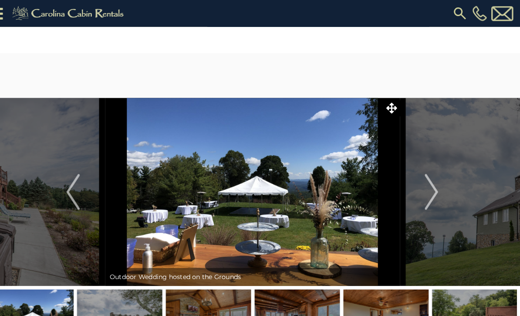
click at [81, 200] on button "Previous" at bounding box center [85, 186] width 63 height 183
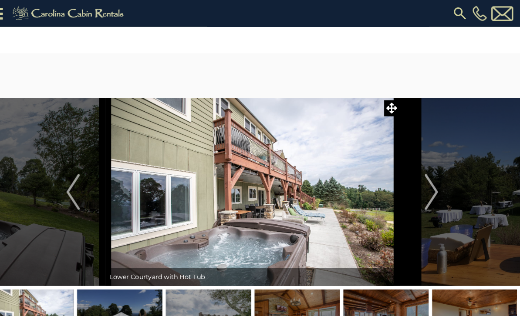
click at [81, 203] on button "Previous" at bounding box center [85, 186] width 63 height 183
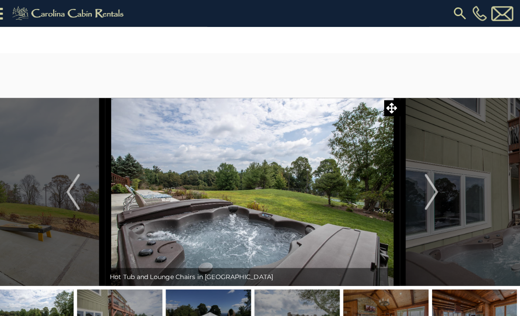
click at [88, 203] on button "Previous" at bounding box center [85, 186] width 63 height 183
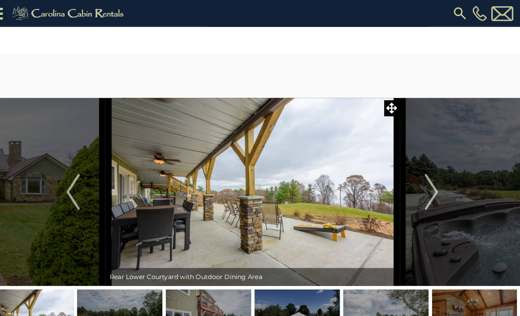
click at [91, 200] on button "Previous" at bounding box center [85, 186] width 63 height 183
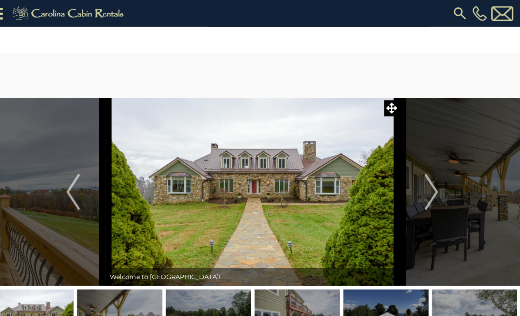
click at [90, 196] on button "Previous" at bounding box center [85, 186] width 63 height 183
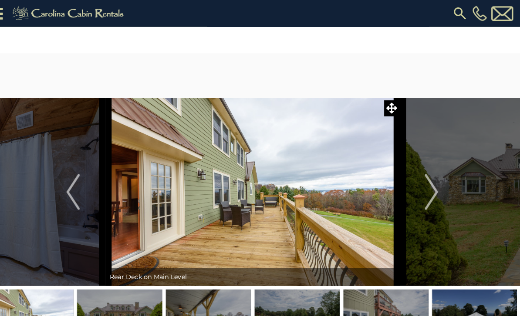
click at [79, 197] on img "Previous" at bounding box center [85, 186] width 13 height 35
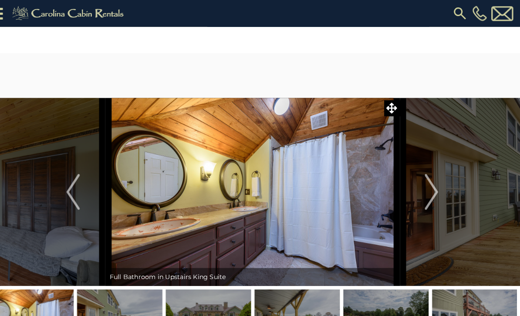
click at [79, 199] on img "Previous" at bounding box center [85, 186] width 13 height 35
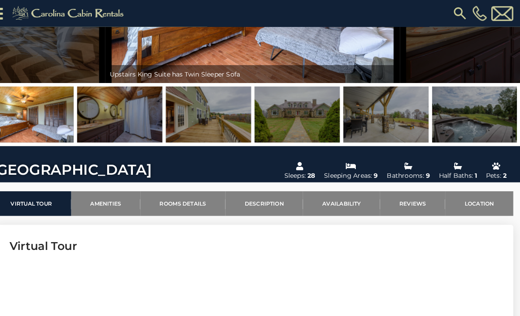
scroll to position [169, 0]
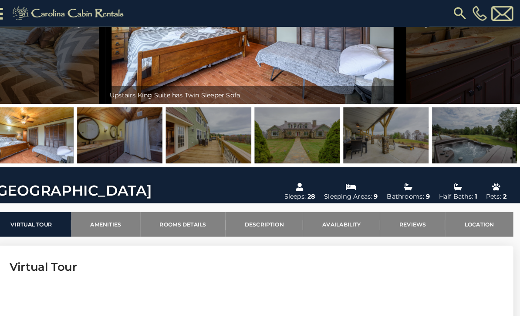
scroll to position [0, 0]
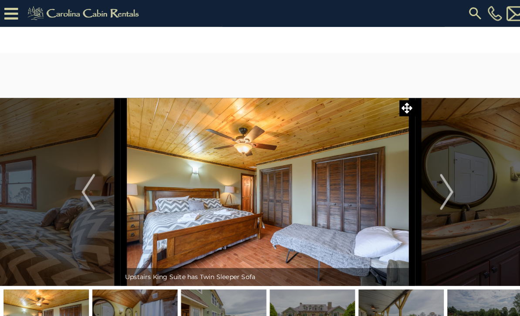
click at [11, 18] on icon at bounding box center [10, 13] width 13 height 15
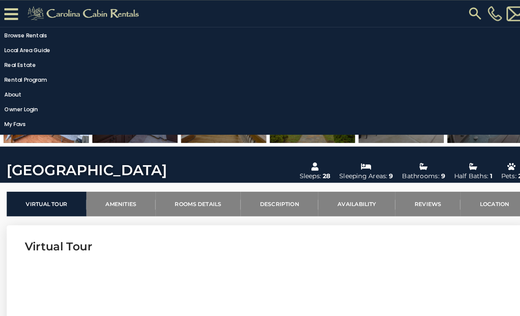
scroll to position [155, 0]
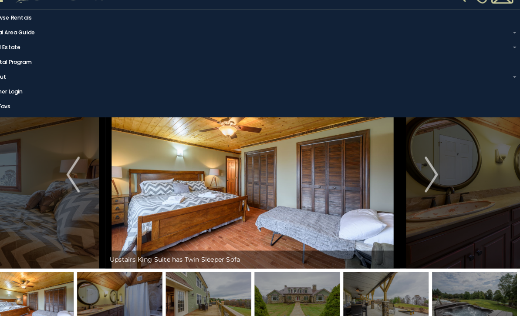
scroll to position [0, 0]
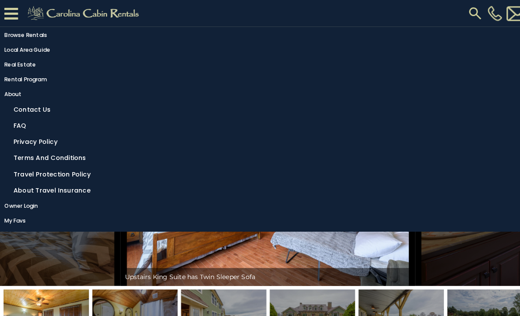
click at [20, 127] on link "FAQ" at bounding box center [262, 122] width 507 height 13
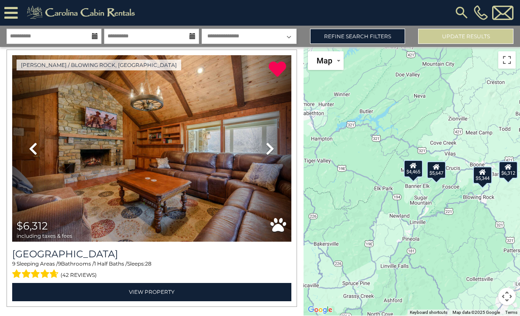
scroll to position [28, 0]
